Goal: Task Accomplishment & Management: Manage account settings

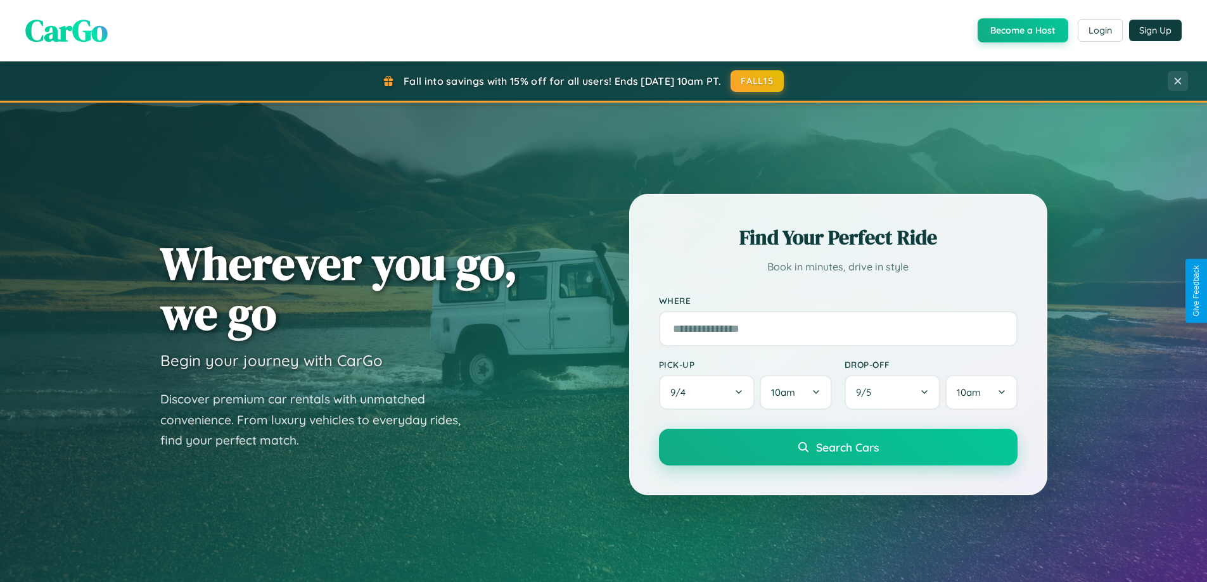
scroll to position [872, 0]
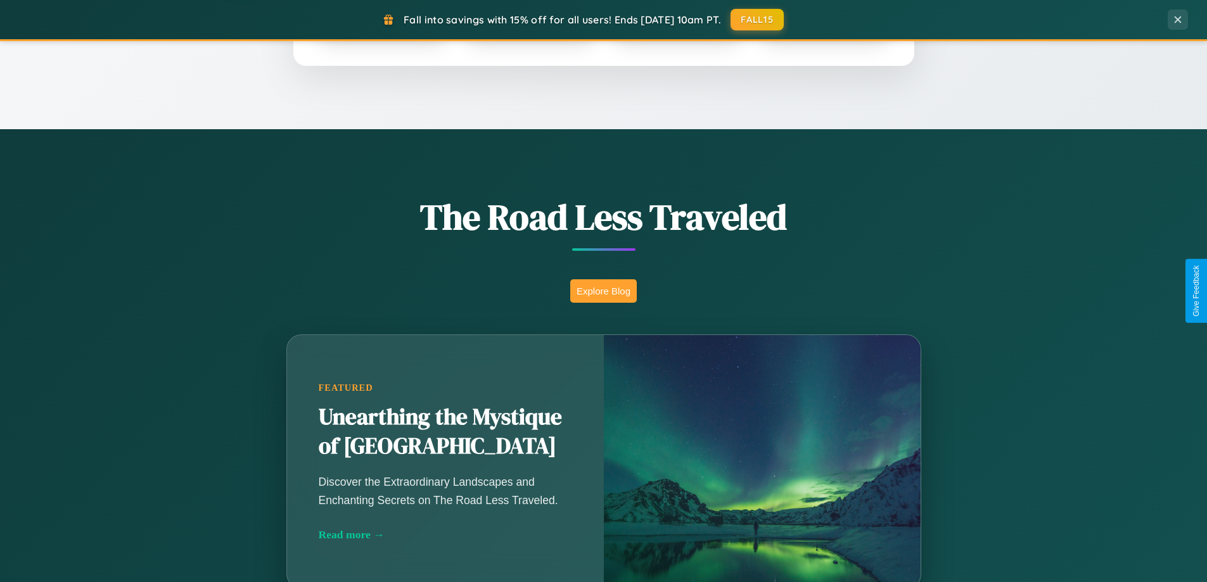
click at [603, 291] on button "Explore Blog" at bounding box center [603, 290] width 67 height 23
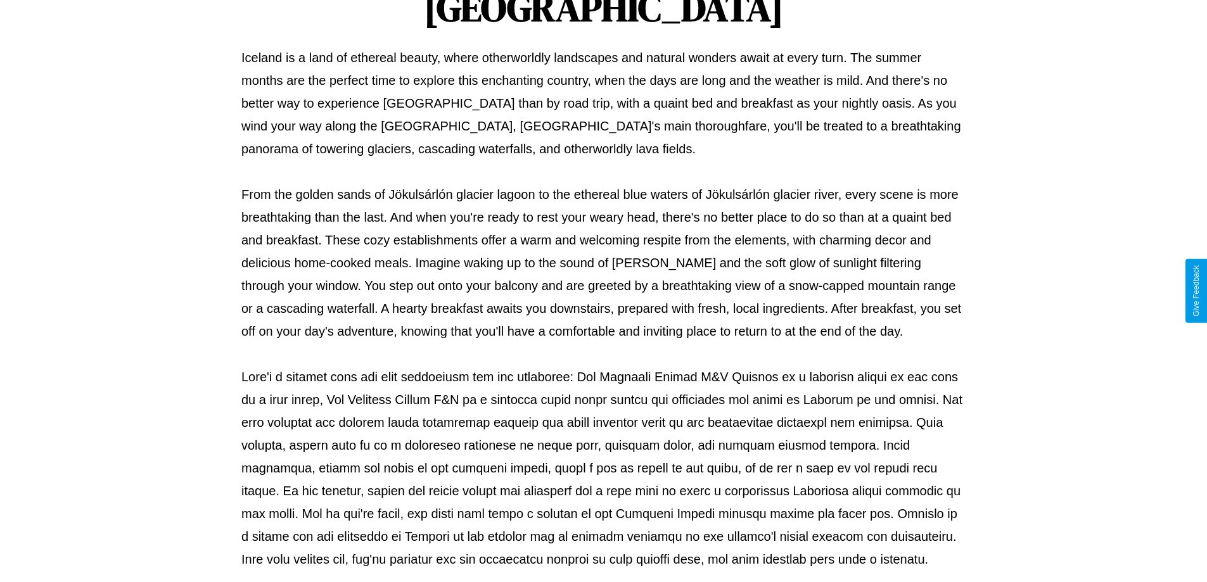
scroll to position [410, 0]
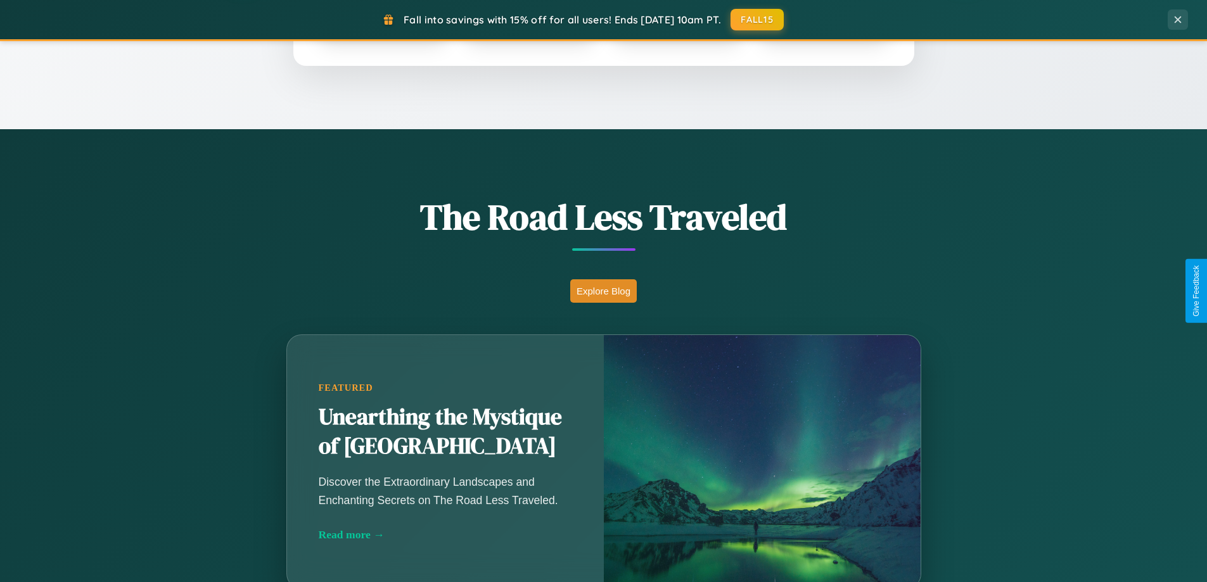
scroll to position [546, 0]
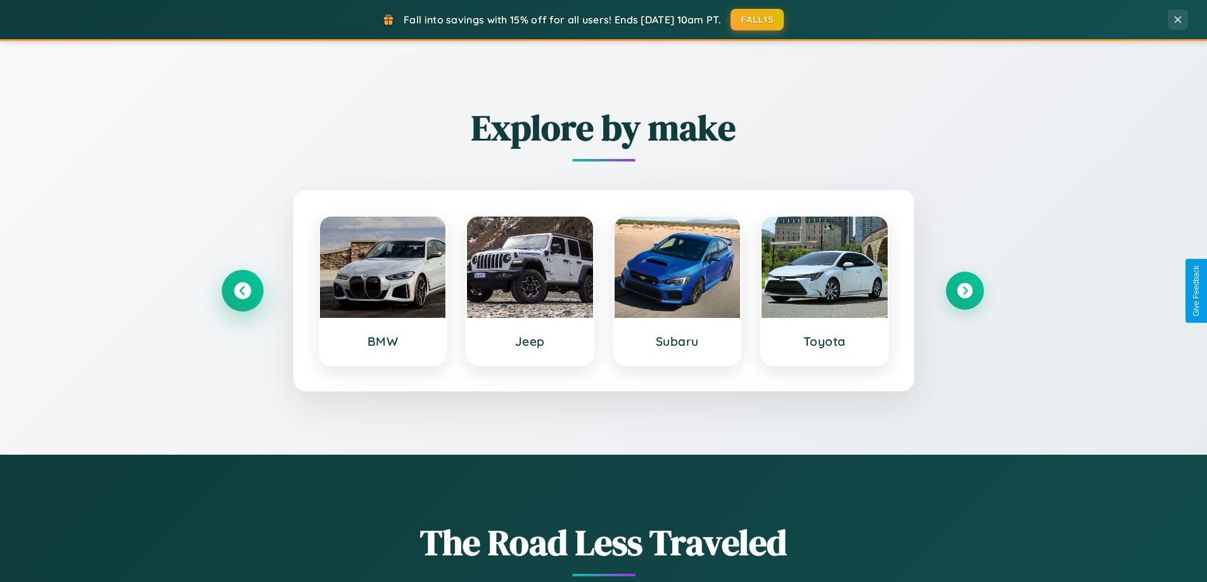
click at [242, 291] on icon at bounding box center [242, 290] width 17 height 17
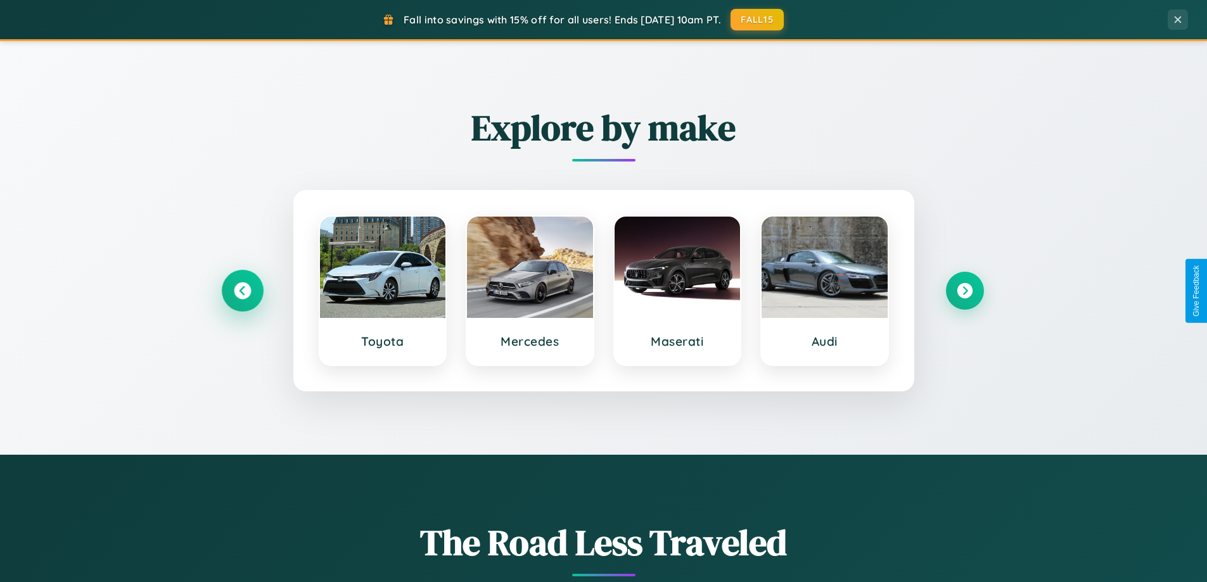
click at [242, 291] on icon at bounding box center [242, 290] width 17 height 17
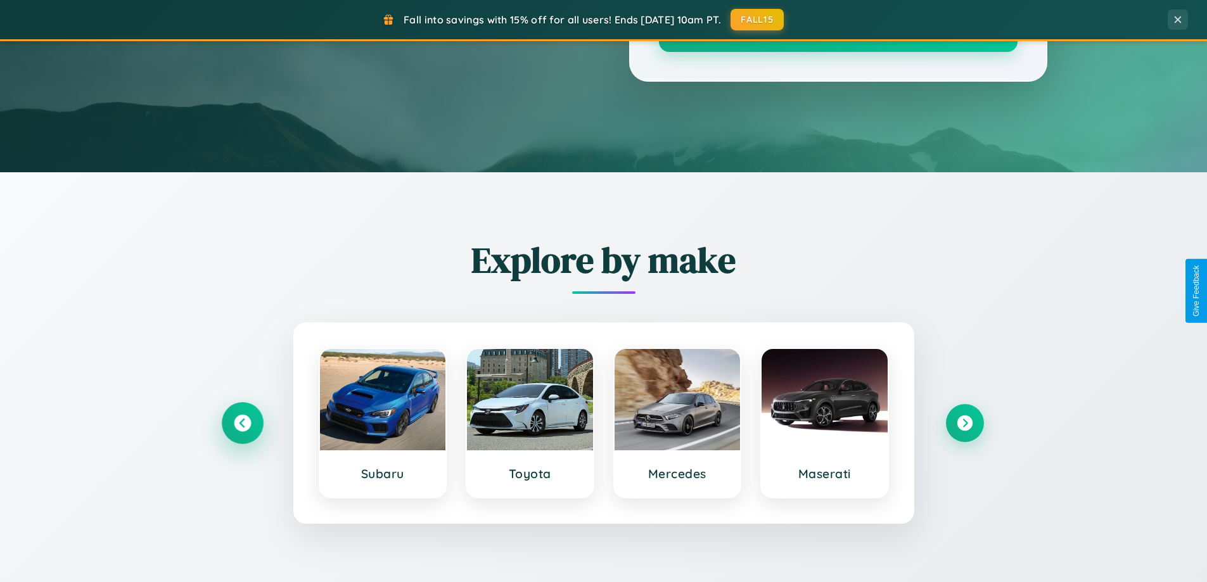
scroll to position [0, 0]
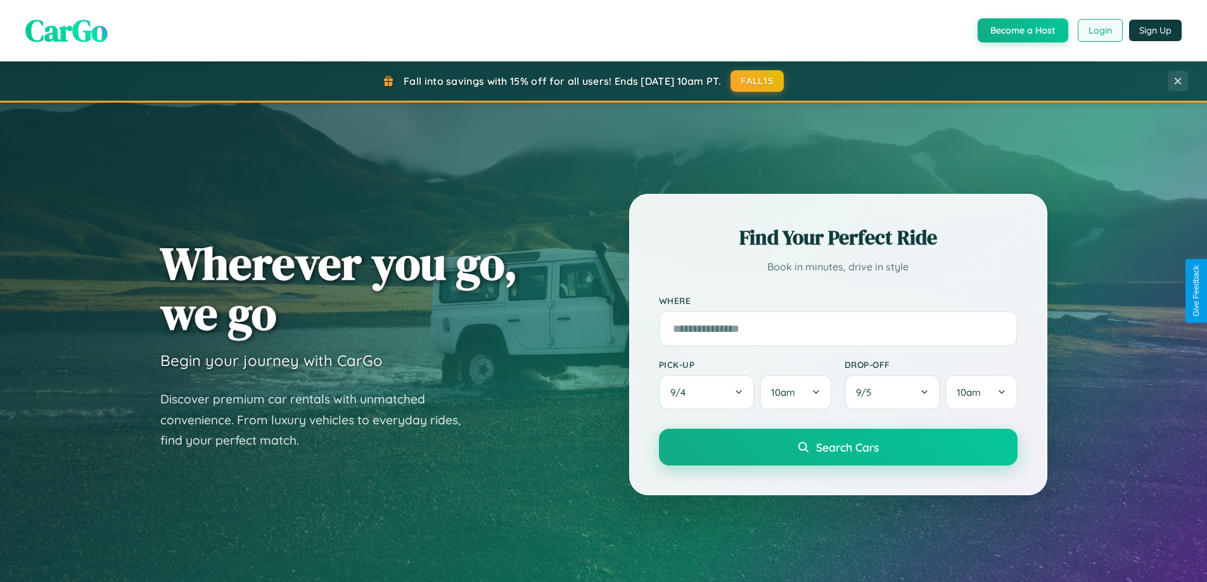
click at [1099, 30] on button "Login" at bounding box center [1099, 30] width 45 height 23
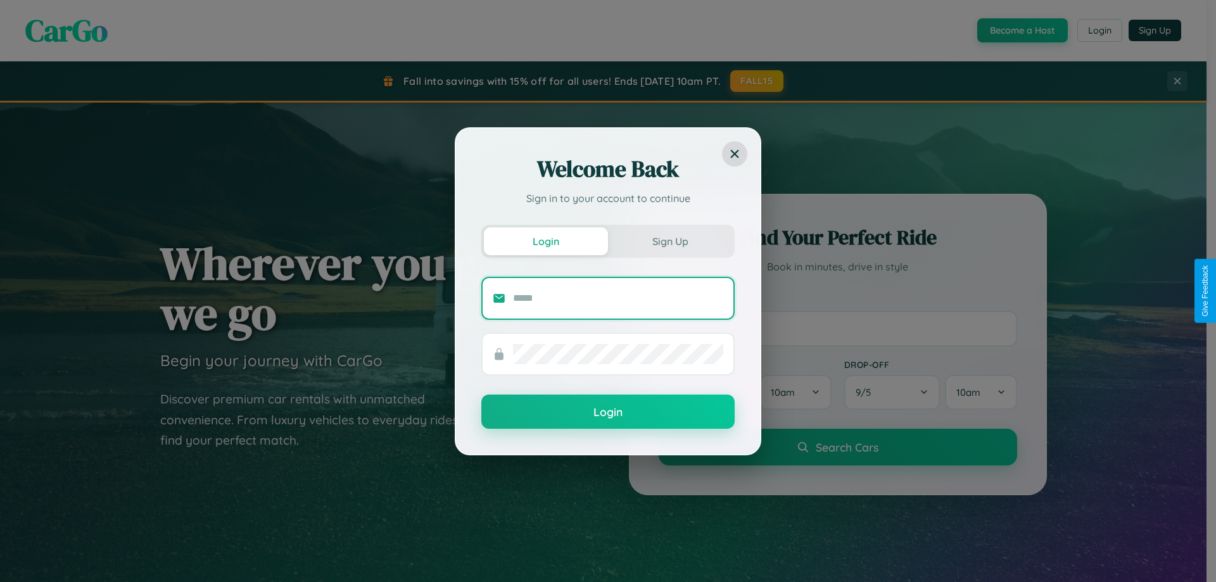
click at [618, 298] on input "text" at bounding box center [618, 298] width 210 height 20
type input "**********"
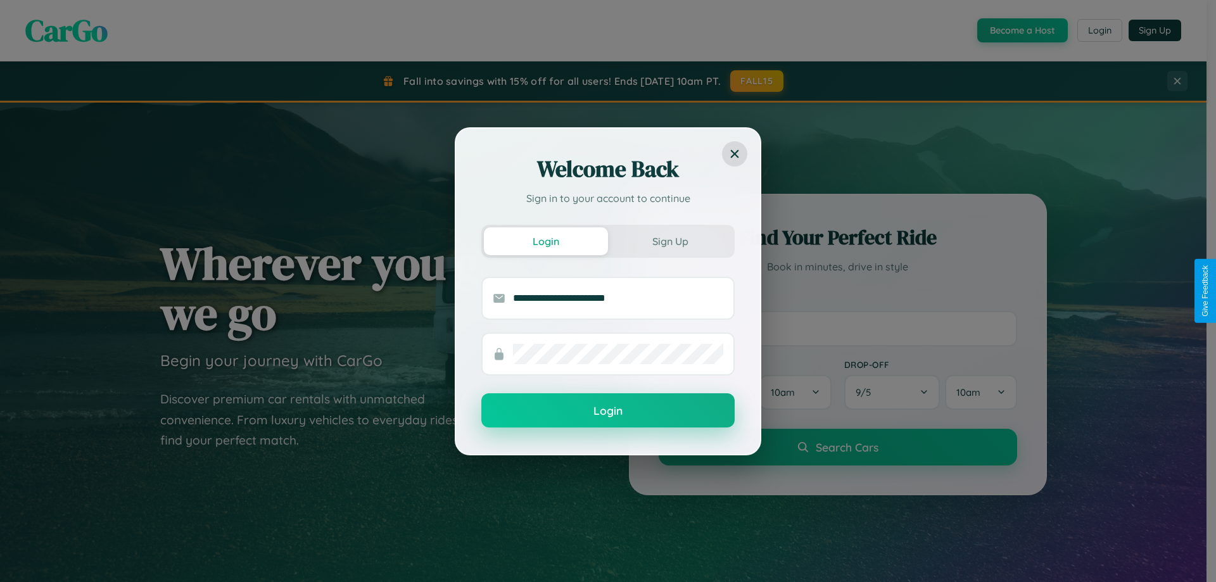
click at [608, 411] on button "Login" at bounding box center [607, 410] width 253 height 34
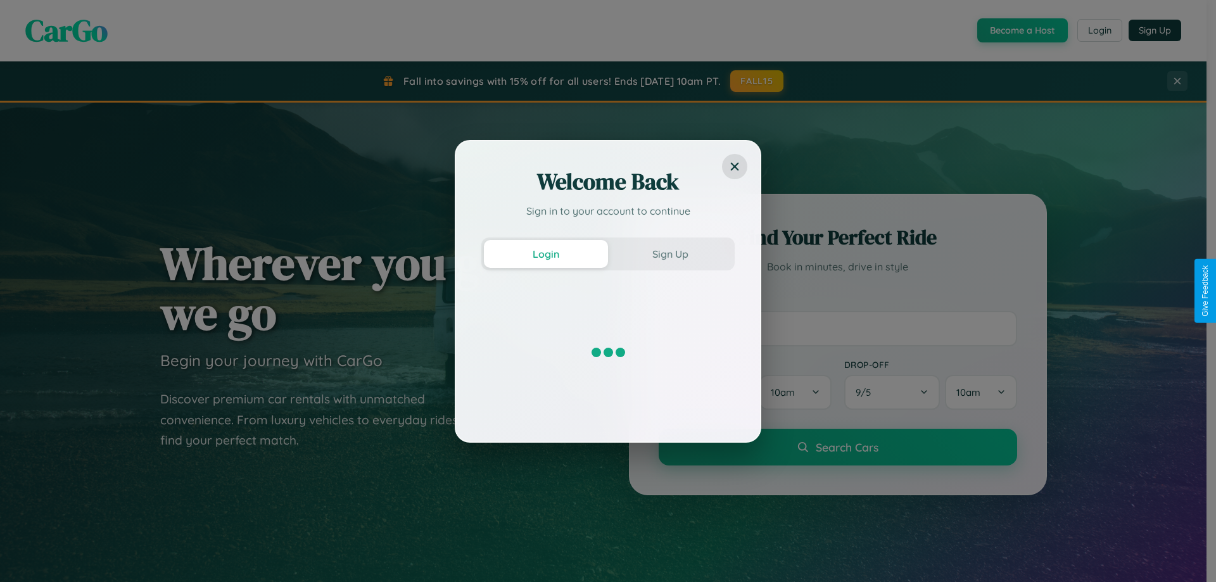
click at [758, 81] on div "Welcome Back Sign in to your account to continue Login Sign Up" at bounding box center [608, 291] width 1216 height 582
